Goal: Navigation & Orientation: Find specific page/section

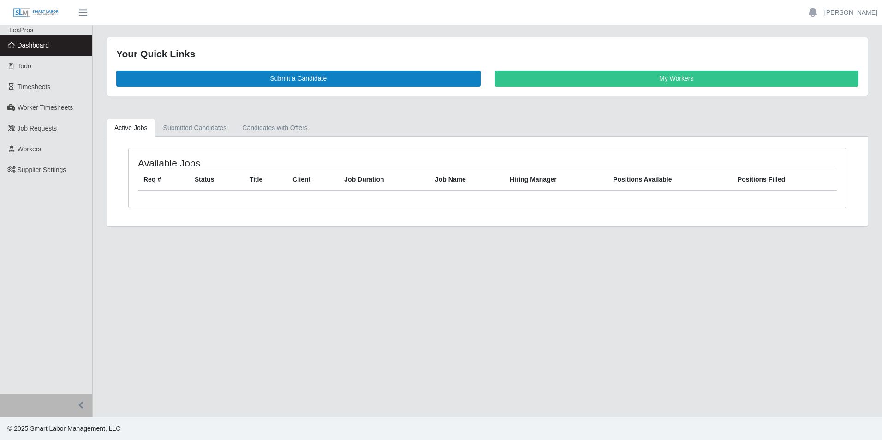
click at [44, 45] on span "Dashboard" at bounding box center [34, 45] width 32 height 7
click at [43, 49] on span "Dashboard" at bounding box center [34, 45] width 32 height 7
click at [34, 49] on span "Dashboard" at bounding box center [34, 45] width 32 height 7
click at [31, 42] on span "Dashboard" at bounding box center [34, 45] width 32 height 7
click at [21, 43] on span "Dashboard" at bounding box center [34, 45] width 32 height 7
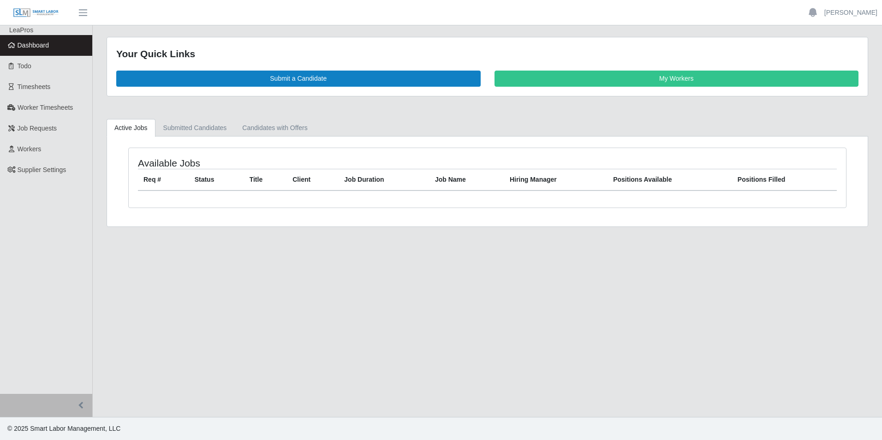
click at [44, 46] on span "Dashboard" at bounding box center [34, 45] width 32 height 7
